Goal: Task Accomplishment & Management: Manage account settings

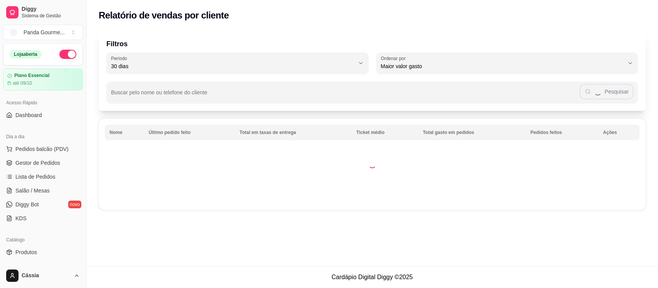
select select "30"
select select "HIGHEST_TOTAL_SPENT_WITH_ORDERS"
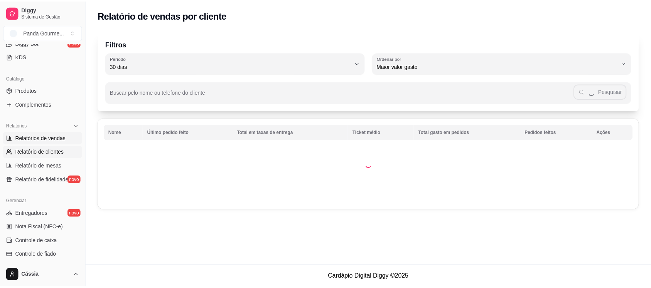
scroll to position [145, 0]
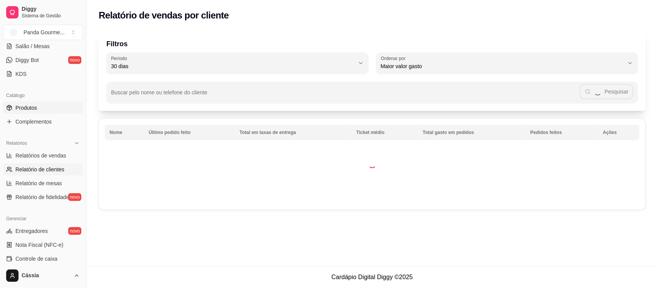
click at [44, 111] on link "Produtos" at bounding box center [43, 108] width 80 height 12
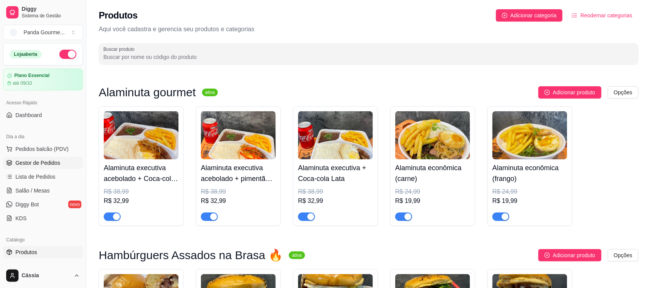
click at [42, 161] on span "Gestor de Pedidos" at bounding box center [37, 163] width 45 height 8
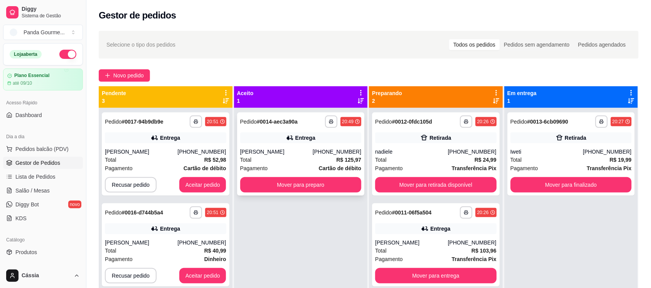
click at [263, 155] on div "[PERSON_NAME]" at bounding box center [276, 152] width 72 height 8
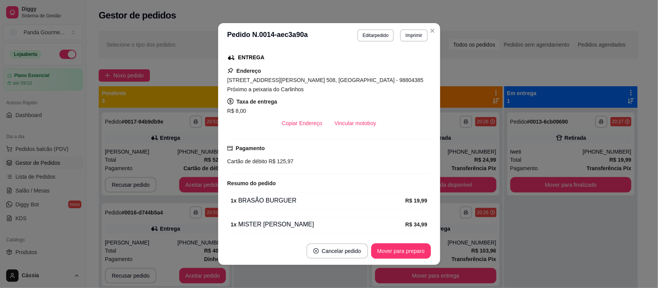
scroll to position [193, 0]
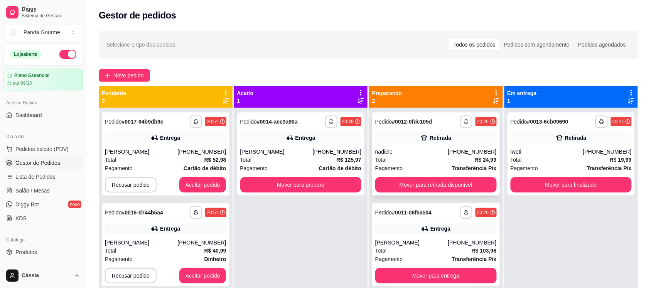
click at [432, 151] on div "nadiele" at bounding box center [411, 152] width 72 height 8
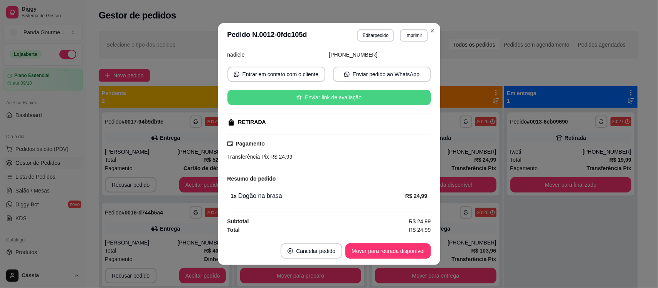
scroll to position [1, 0]
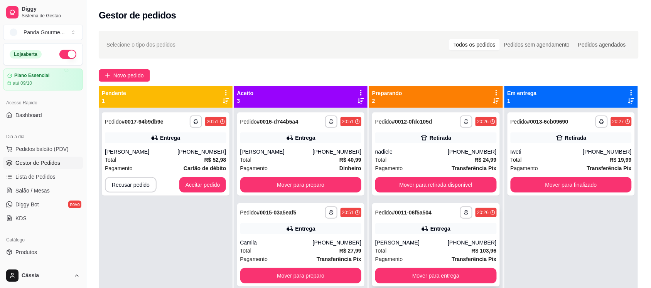
click at [428, 246] on div "[PERSON_NAME]" at bounding box center [411, 243] width 72 height 8
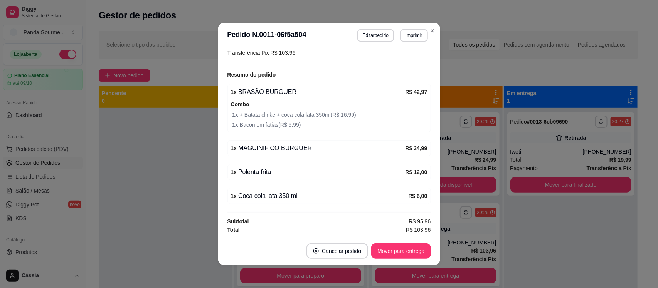
scroll to position [272, 0]
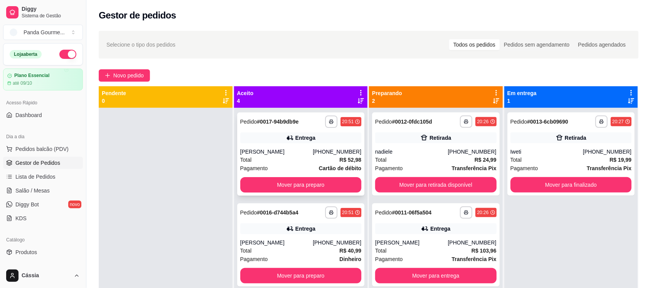
click at [297, 155] on div "[PERSON_NAME]" at bounding box center [276, 152] width 72 height 8
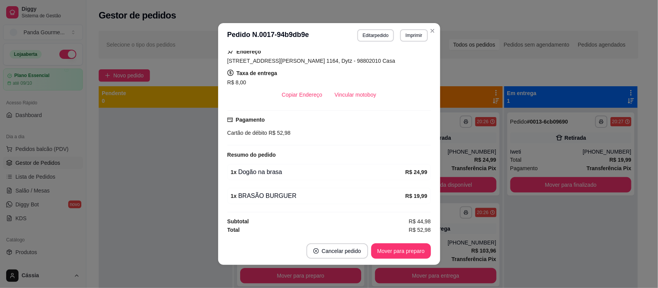
scroll to position [1, 0]
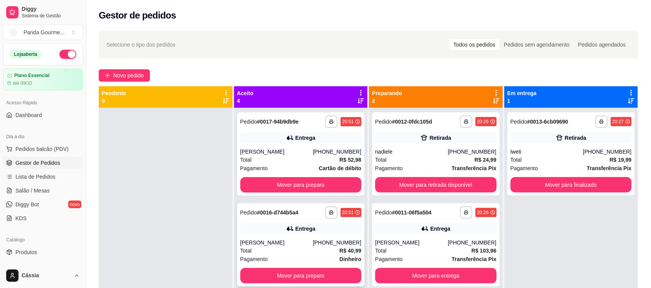
click at [301, 249] on div "Total R$ 40,99" at bounding box center [300, 251] width 121 height 8
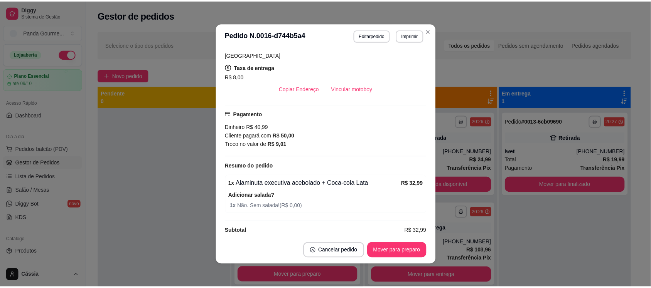
scroll to position [197, 0]
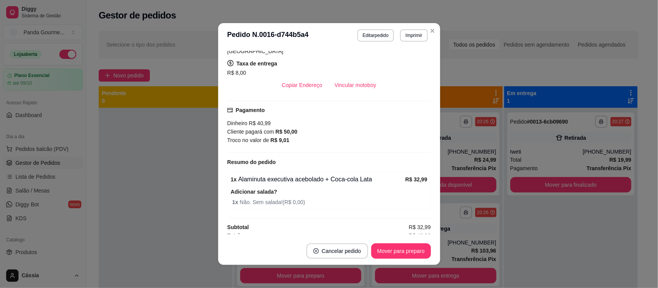
click at [435, 29] on header "**********" at bounding box center [329, 35] width 222 height 25
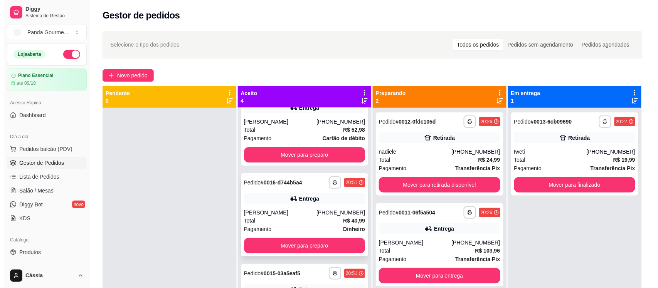
scroll to position [83, 0]
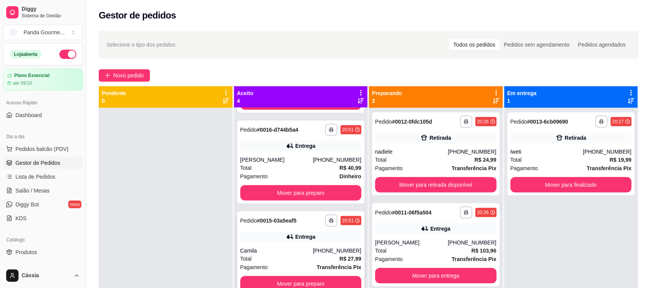
click at [288, 247] on div "Camila" at bounding box center [276, 251] width 72 height 8
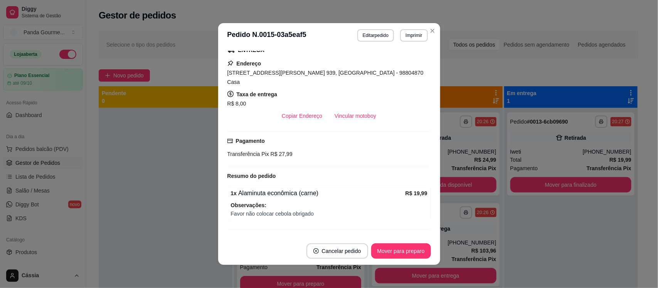
scroll to position [177, 0]
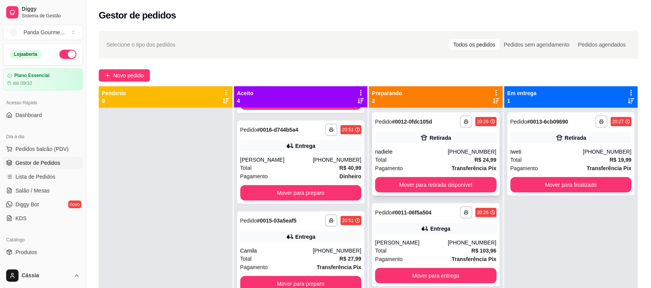
click at [436, 160] on div "Total R$ 24,99" at bounding box center [435, 160] width 121 height 8
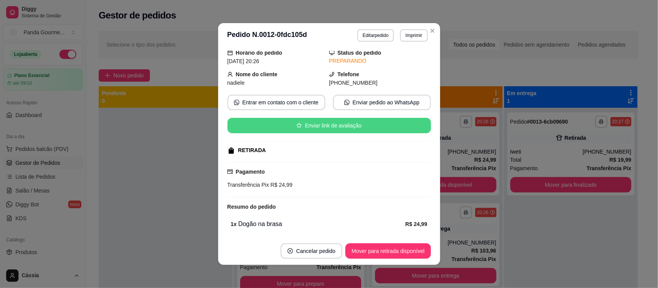
scroll to position [58, 0]
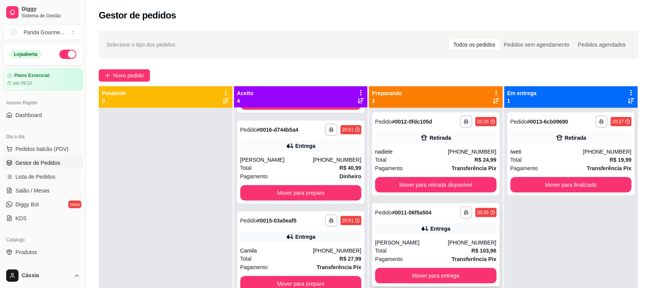
click at [429, 247] on div "Total R$ 103,96" at bounding box center [435, 251] width 121 height 8
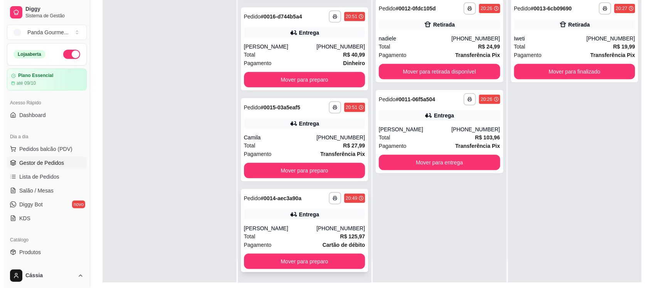
scroll to position [96, 0]
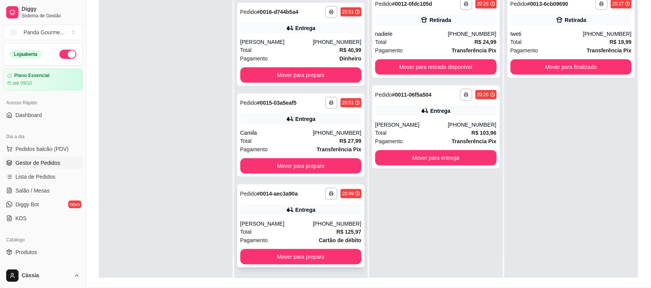
click at [324, 230] on div "Total R$ 125,97" at bounding box center [300, 232] width 121 height 8
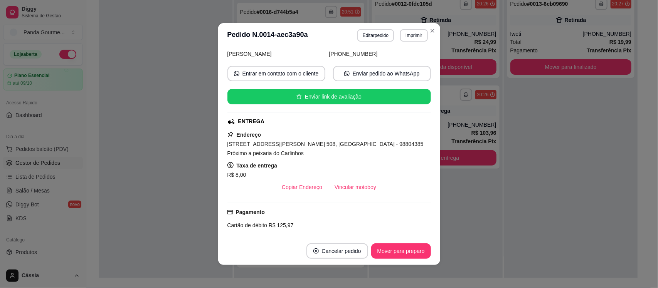
scroll to position [46, 0]
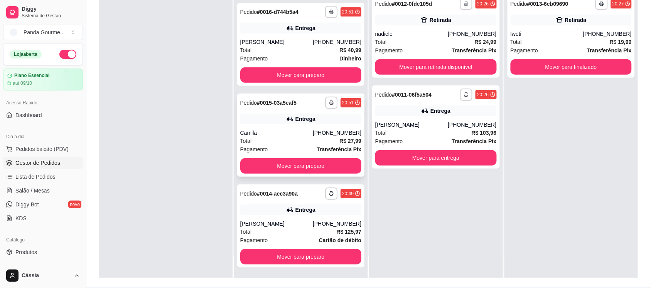
click at [285, 143] on div "Total R$ 27,99" at bounding box center [300, 141] width 121 height 8
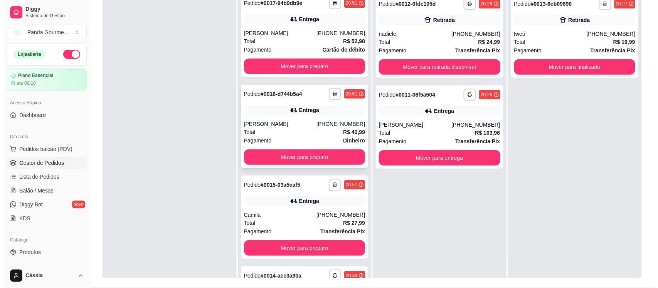
scroll to position [0, 0]
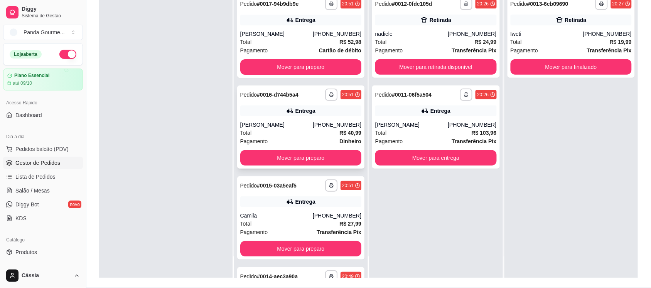
click at [266, 130] on div "Total R$ 40,99" at bounding box center [300, 133] width 121 height 8
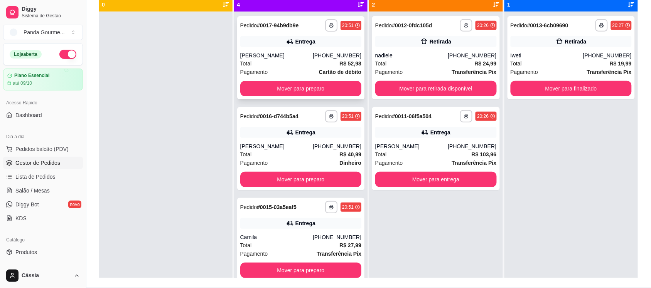
click at [313, 63] on div "Total R$ 52,98" at bounding box center [300, 63] width 121 height 8
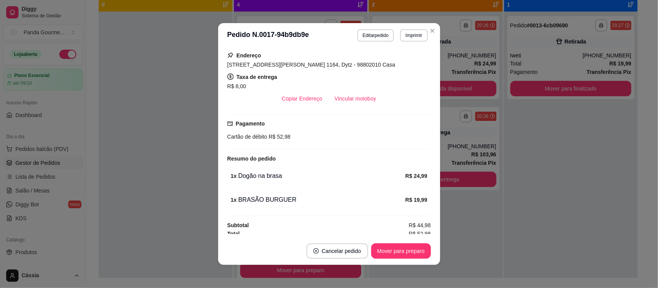
scroll to position [181, 0]
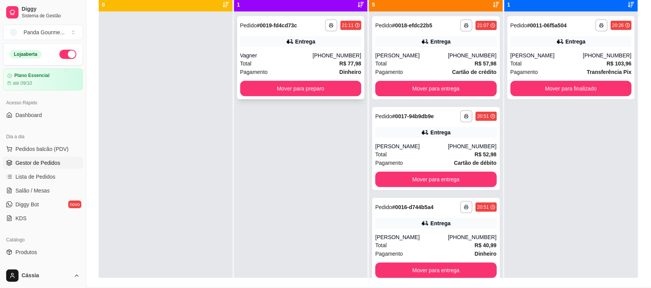
click at [280, 61] on div "Total R$ 77,98" at bounding box center [300, 63] width 121 height 8
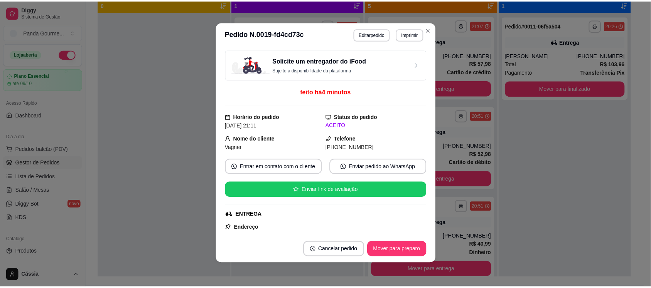
scroll to position [0, 0]
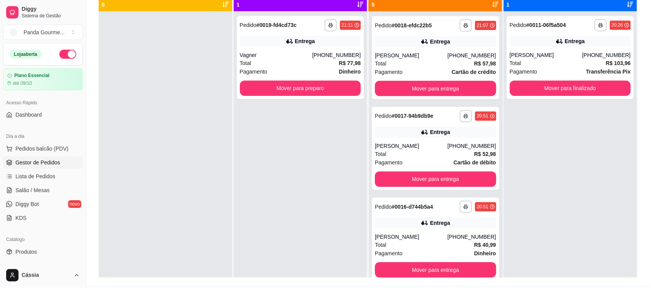
click at [427, 31] on div "**********" at bounding box center [435, 25] width 121 height 12
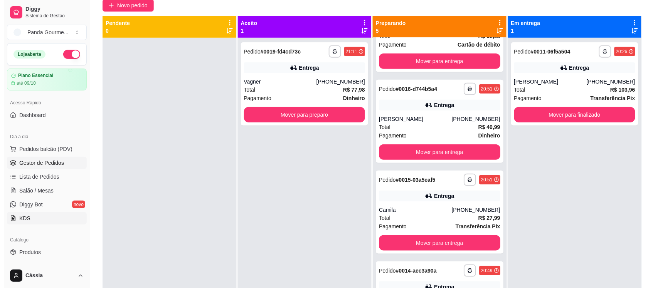
scroll to position [48, 0]
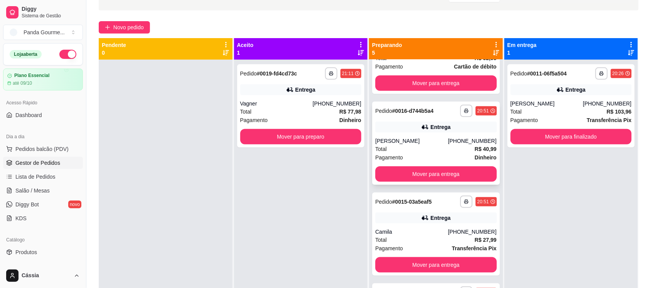
click at [455, 154] on div "Pagamento Dinheiro" at bounding box center [435, 157] width 121 height 8
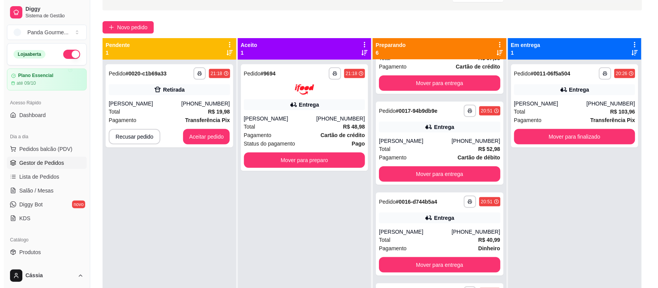
scroll to position [235, 0]
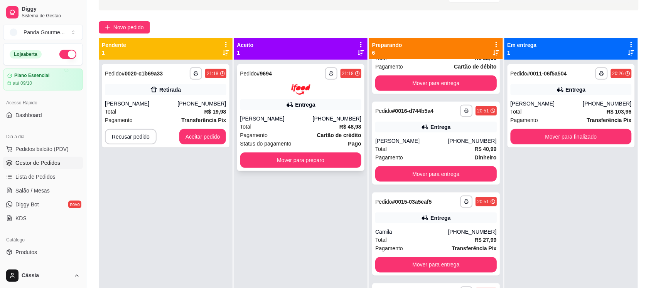
click at [273, 131] on div "Pagamento Cartão de crédito" at bounding box center [300, 135] width 121 height 8
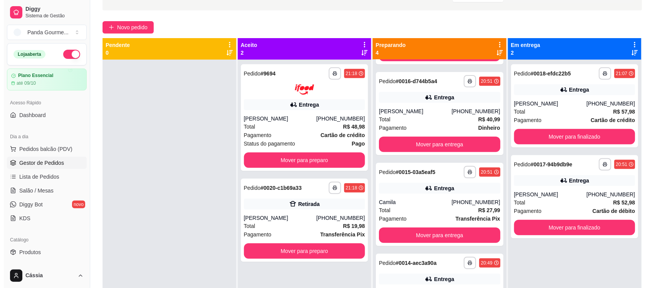
scroll to position [53, 0]
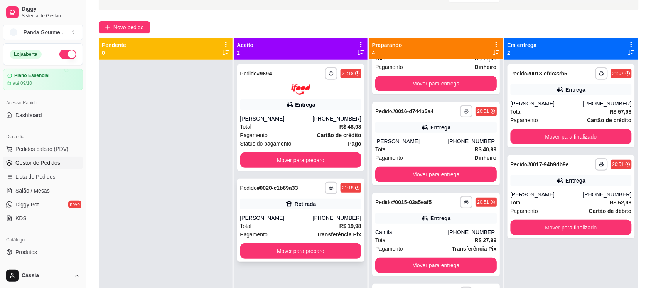
click at [309, 220] on div "[PERSON_NAME]" at bounding box center [276, 218] width 72 height 8
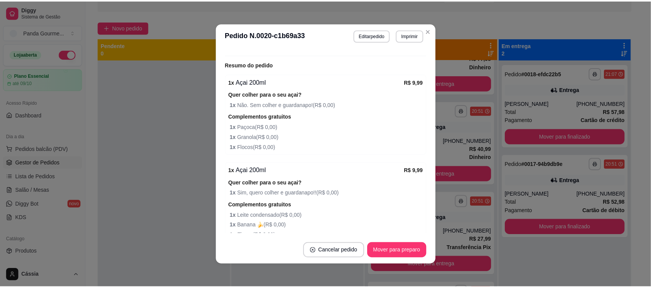
scroll to position [193, 0]
